Goal: Task Accomplishment & Management: Manage account settings

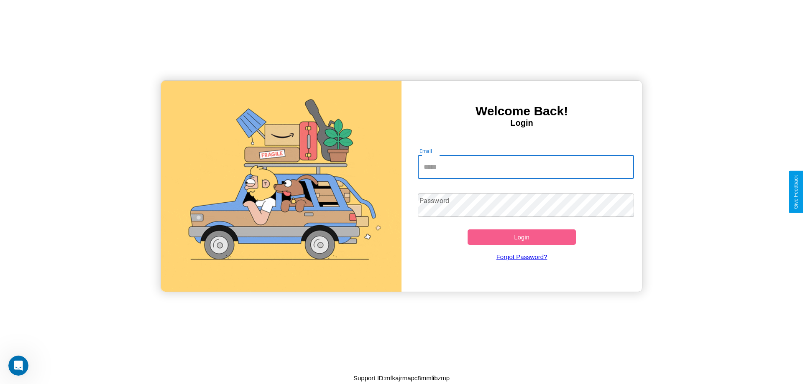
click at [525, 167] on input "Email" at bounding box center [526, 166] width 217 height 23
type input "**********"
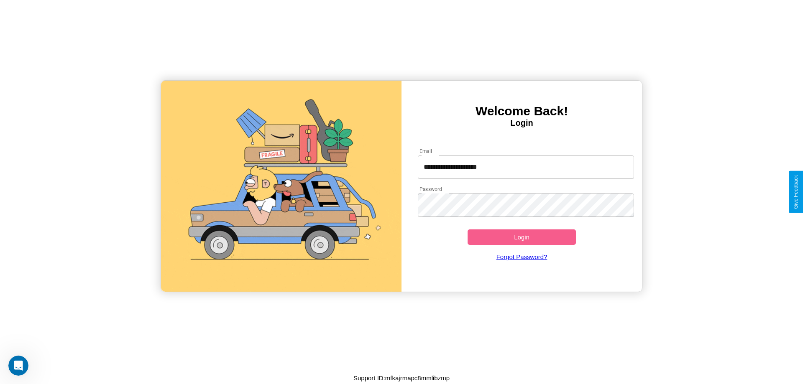
click at [521, 237] on button "Login" at bounding box center [521, 236] width 108 height 15
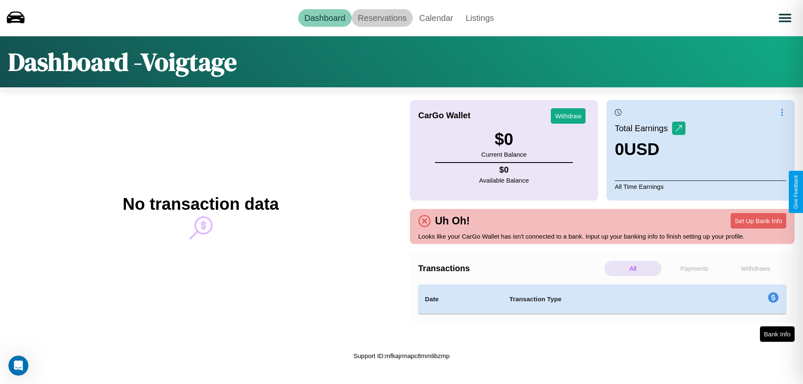
click at [382, 18] on link "Reservations" at bounding box center [382, 18] width 61 height 18
